Goal: Task Accomplishment & Management: Manage account settings

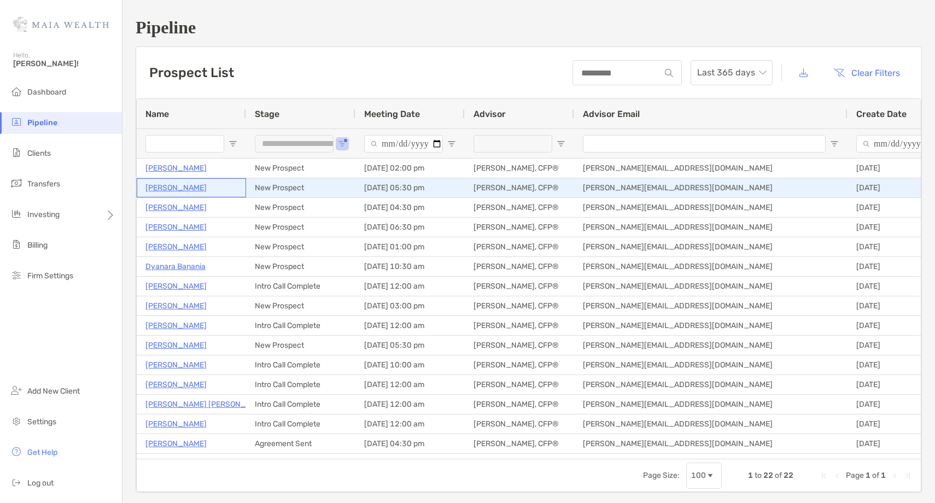
click at [173, 189] on p "[PERSON_NAME]" at bounding box center [175, 188] width 61 height 14
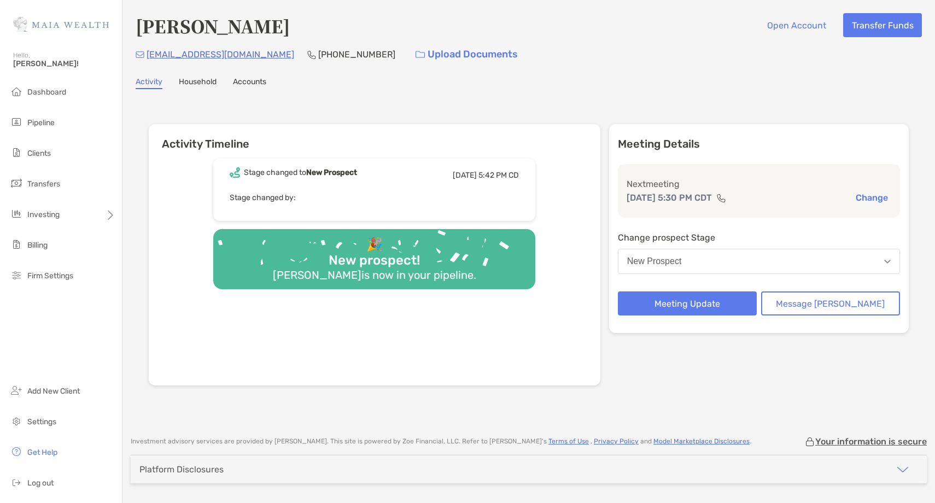
click at [871, 197] on button "Change" at bounding box center [871, 197] width 39 height 11
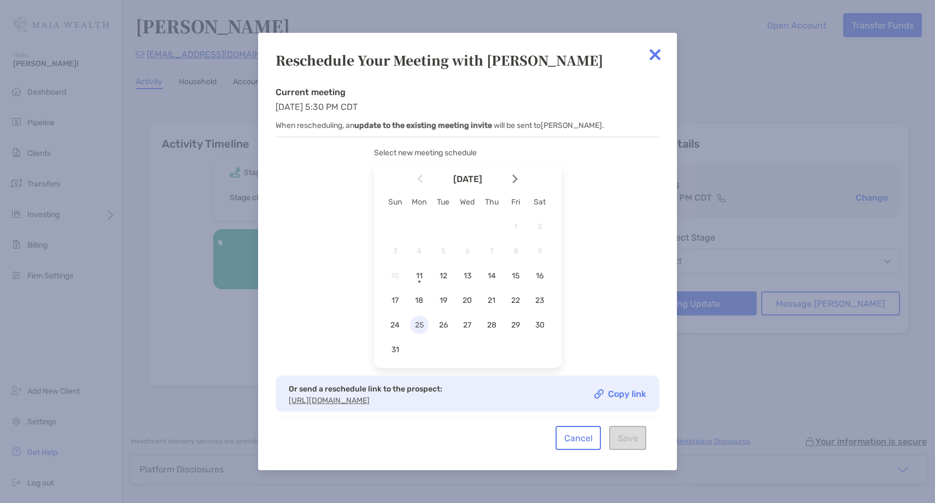
click at [423, 327] on span "25" at bounding box center [419, 324] width 19 height 9
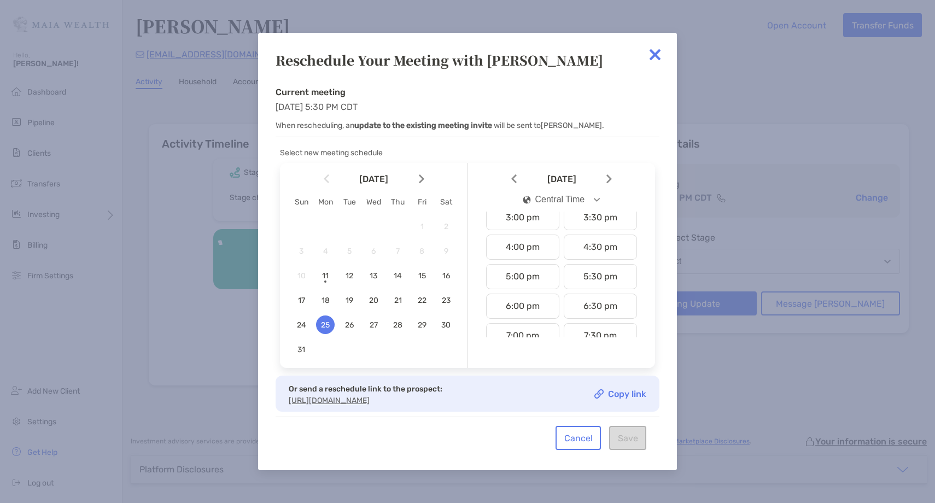
scroll to position [450, 0]
click at [599, 275] on div "5:30 pm" at bounding box center [600, 275] width 73 height 25
click at [631, 444] on button "Save" at bounding box center [627, 438] width 37 height 24
